Goal: Navigation & Orientation: Find specific page/section

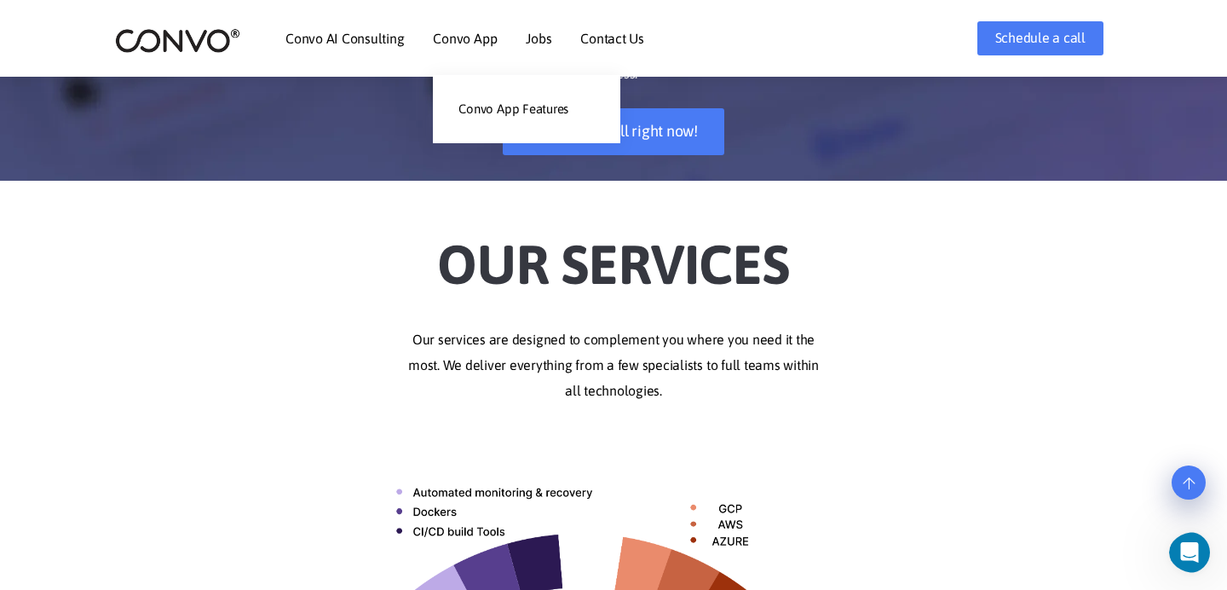
scroll to position [235, 0]
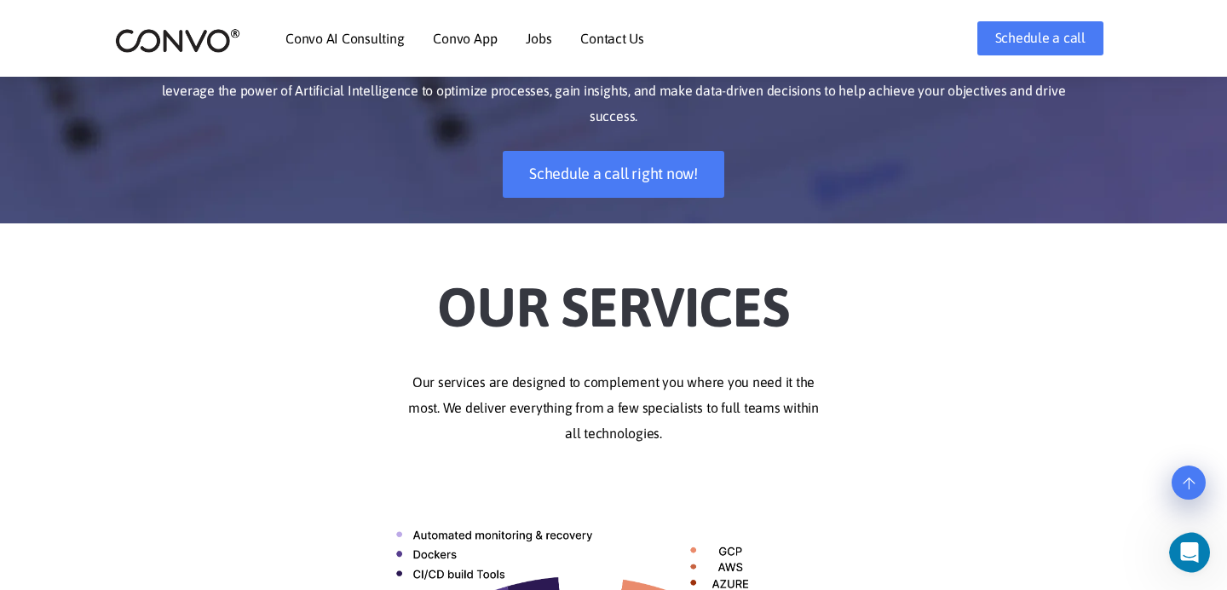
click at [346, 35] on link "Convo AI Consulting" at bounding box center [345, 39] width 118 height 14
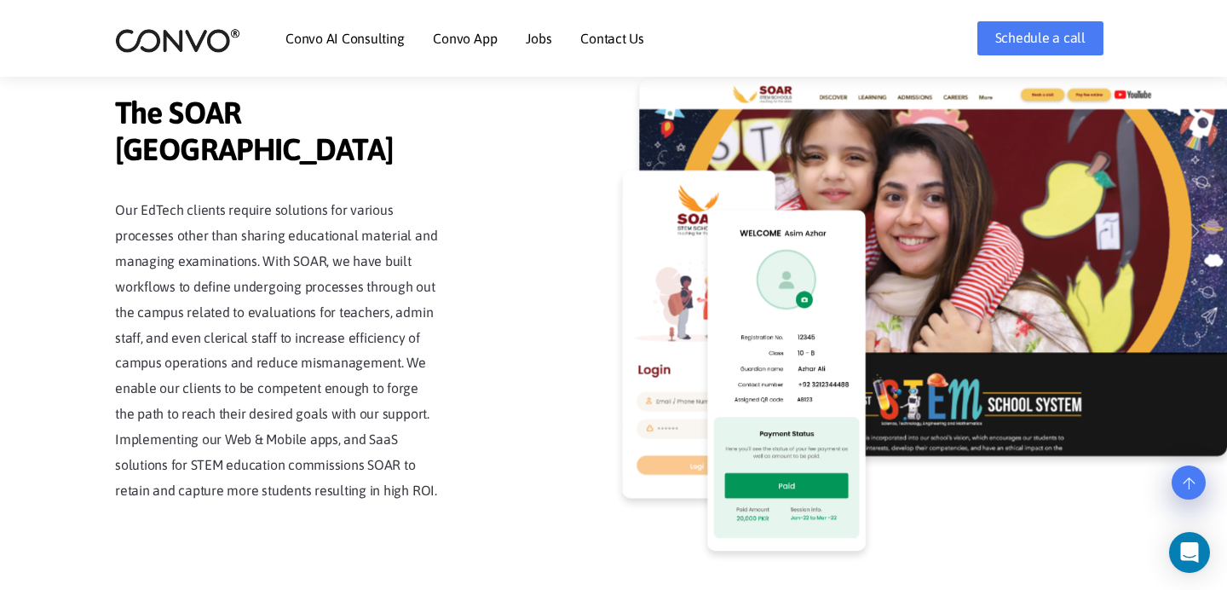
scroll to position [4100, 0]
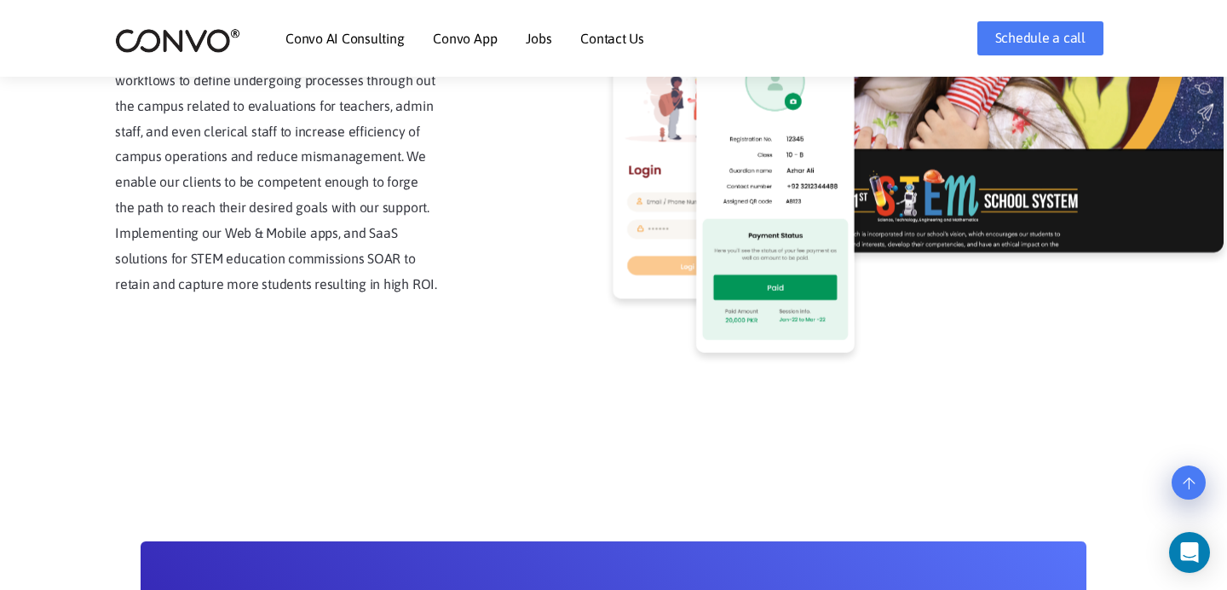
click at [590, 45] on link "Contact Us" at bounding box center [612, 39] width 64 height 14
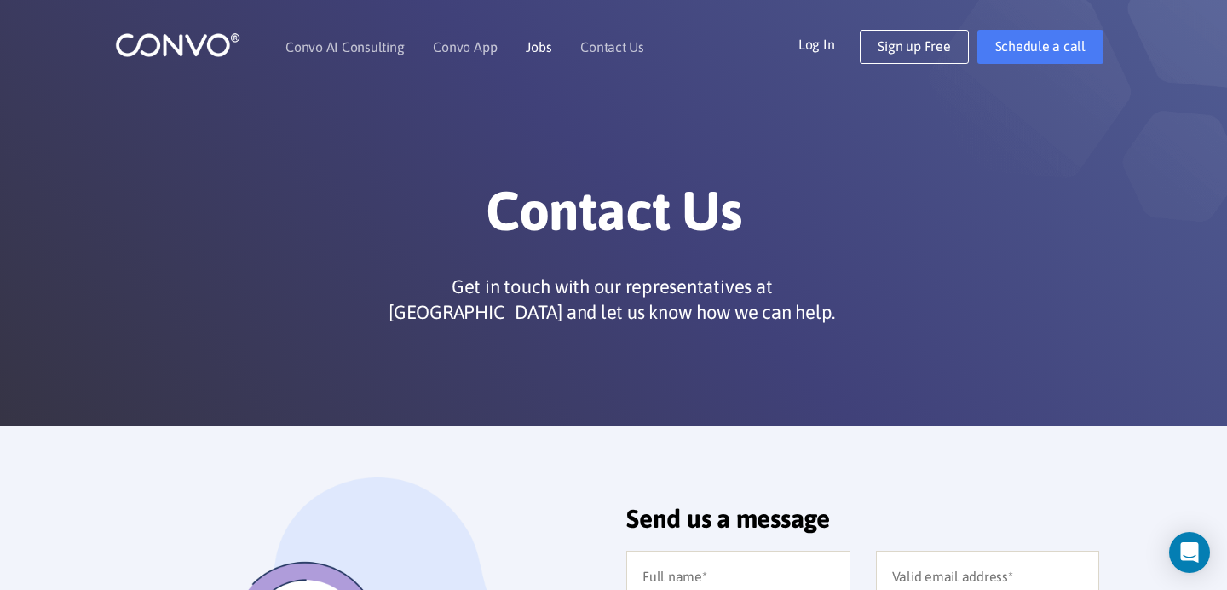
click at [536, 49] on link "Jobs" at bounding box center [539, 47] width 26 height 14
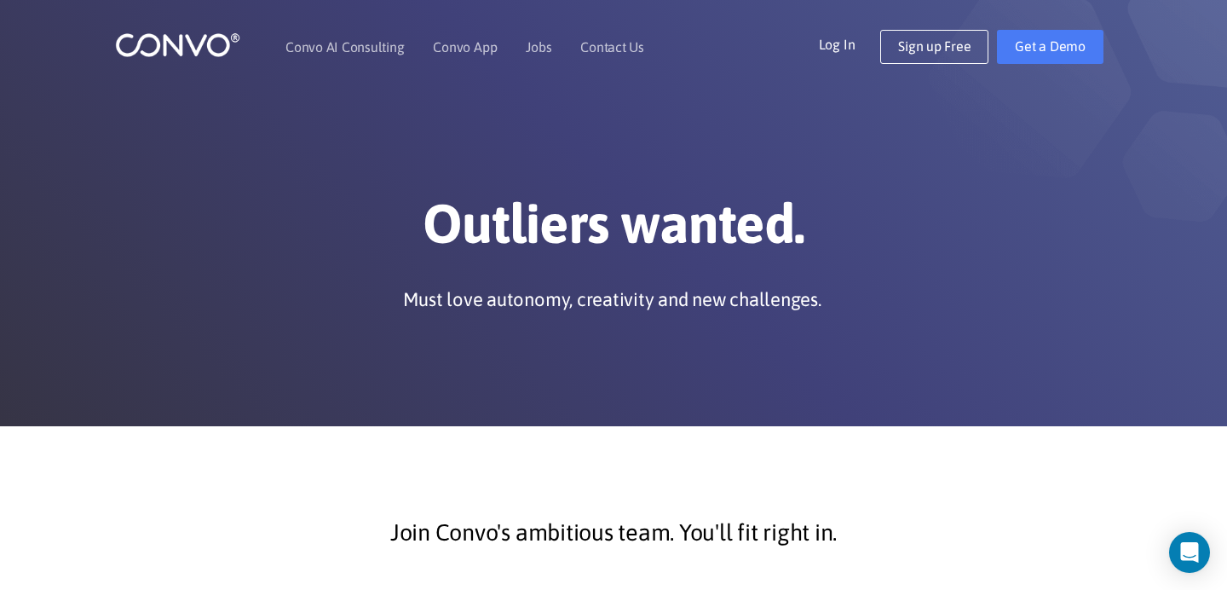
scroll to position [-14, 0]
